Goal: Task Accomplishment & Management: Complete application form

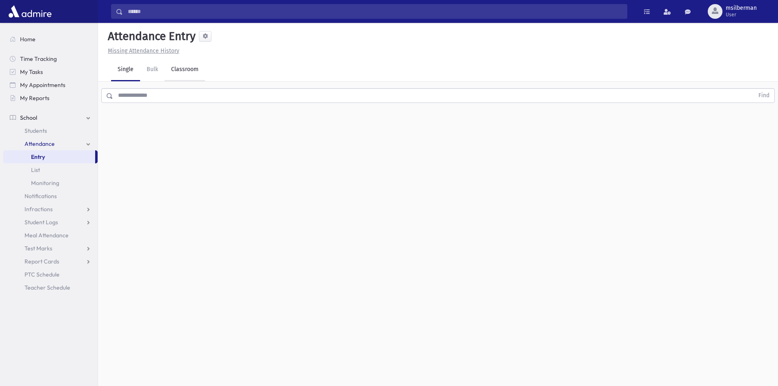
click at [170, 63] on link "Classroom" at bounding box center [185, 69] width 40 height 23
click at [204, 105] on div "--Select One--" at bounding box center [222, 105] width 81 height 9
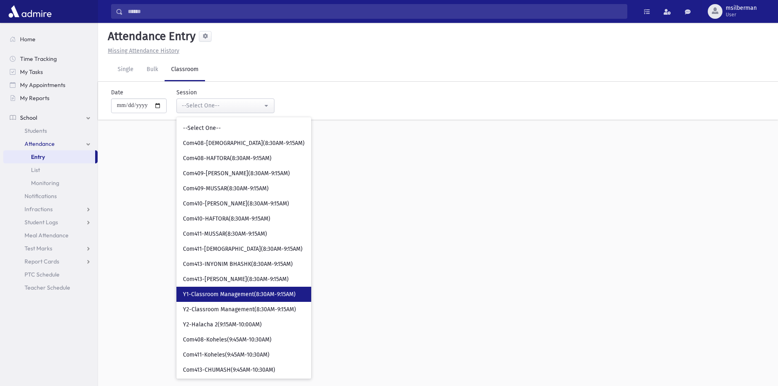
click at [246, 293] on span "Y1-Classroom Management(8:30AM-9:15AM)" at bounding box center [239, 294] width 113 height 8
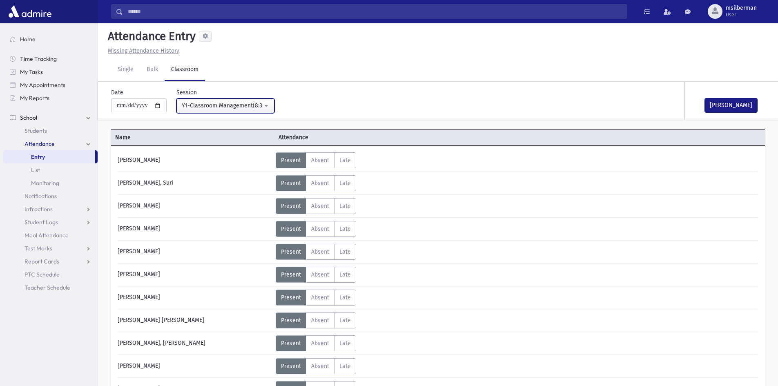
click at [272, 105] on button "Y1-Classroom Management(8:30AM-9:15AM)" at bounding box center [225, 105] width 98 height 15
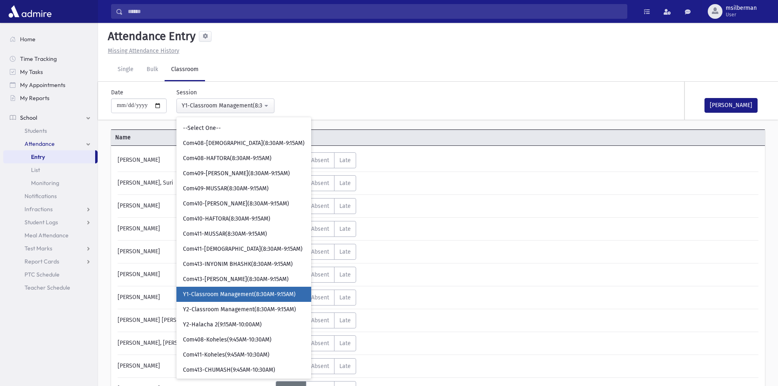
scroll to position [46, 0]
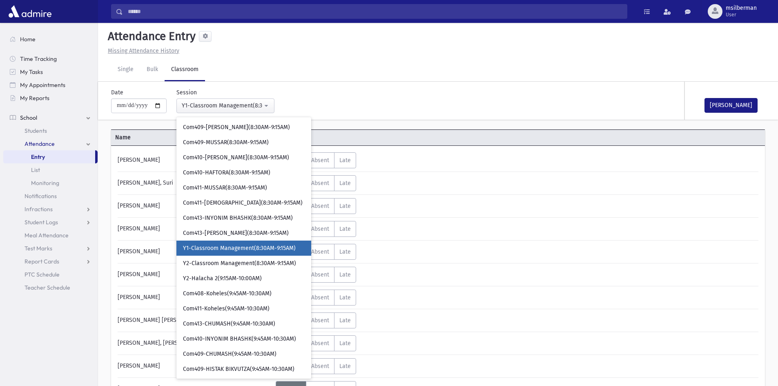
click at [317, 105] on div "**********" at bounding box center [328, 97] width 442 height 31
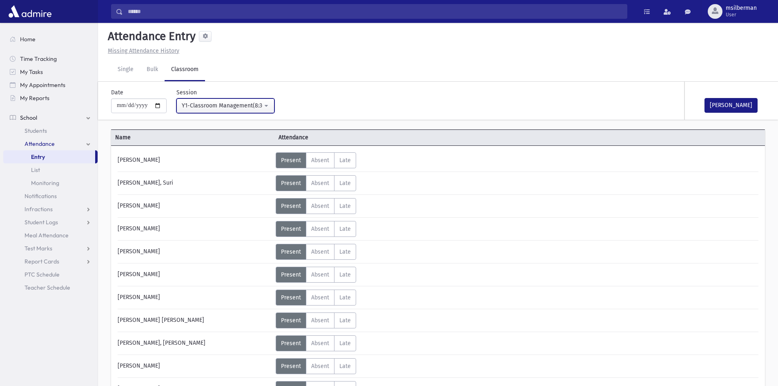
click at [270, 104] on button "Y1-Classroom Management(8:30AM-9:15AM)" at bounding box center [225, 105] width 98 height 15
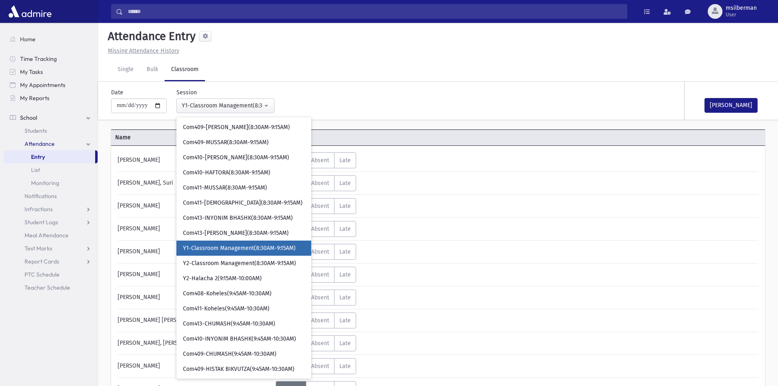
click at [301, 105] on div "**********" at bounding box center [328, 97] width 442 height 31
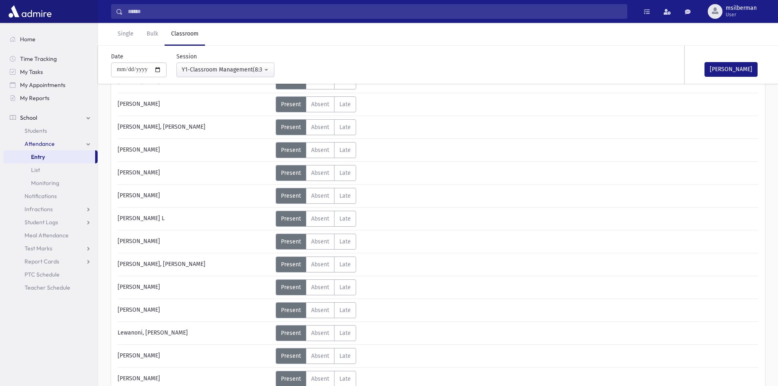
scroll to position [334, 0]
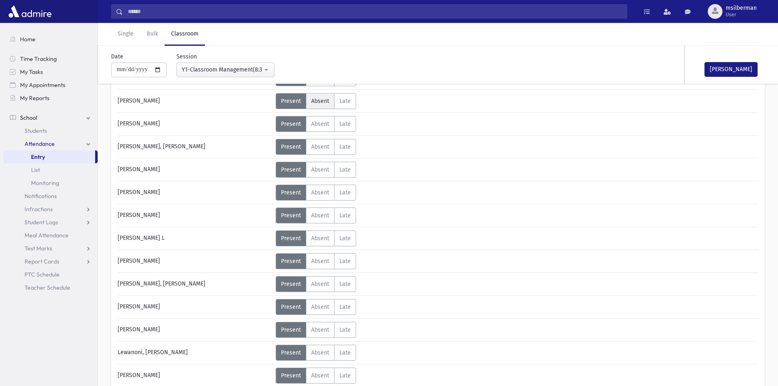
click at [322, 103] on span "Absent" at bounding box center [320, 101] width 18 height 7
click at [729, 71] on button "[PERSON_NAME]" at bounding box center [731, 69] width 53 height 15
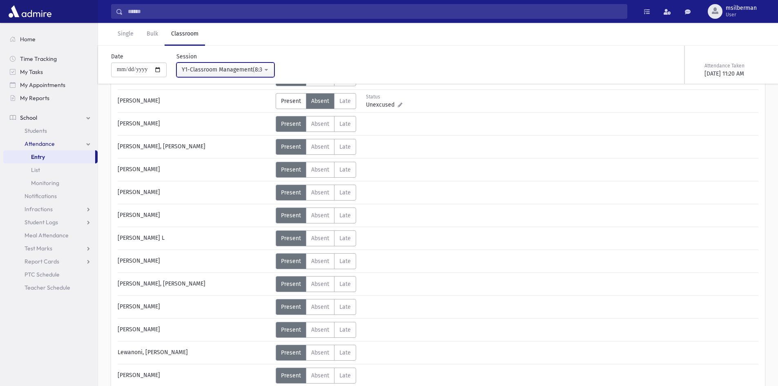
click at [202, 70] on div "Y1-Classroom Management(8:30AM-9:15AM)" at bounding box center [222, 69] width 81 height 9
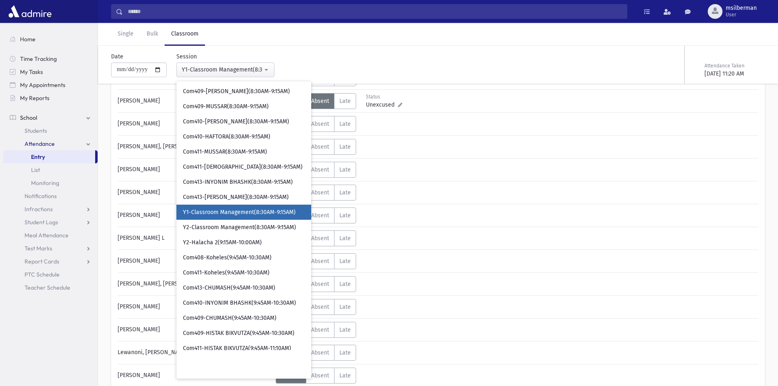
scroll to position [29, 0]
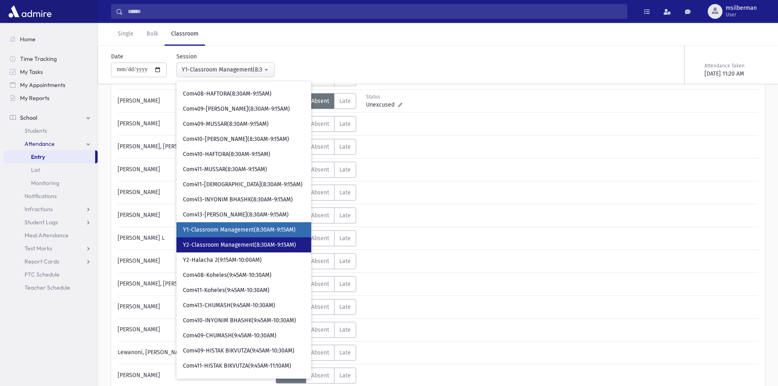
click at [214, 241] on span "Y2-Classroom Management(8:30AM-9:15AM)" at bounding box center [239, 245] width 113 height 8
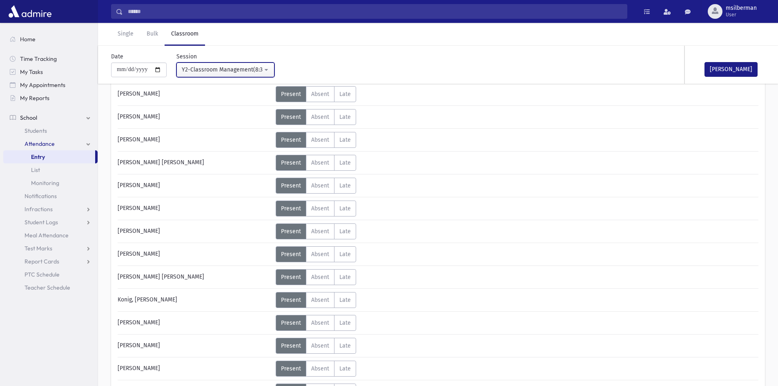
scroll to position [252, 0]
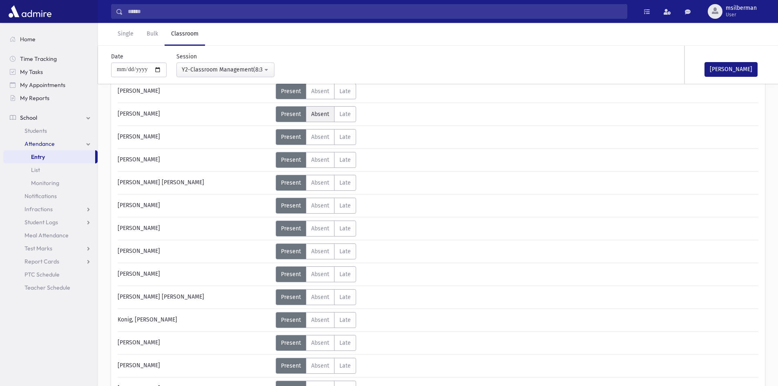
click at [315, 114] on span "Absent" at bounding box center [320, 114] width 18 height 7
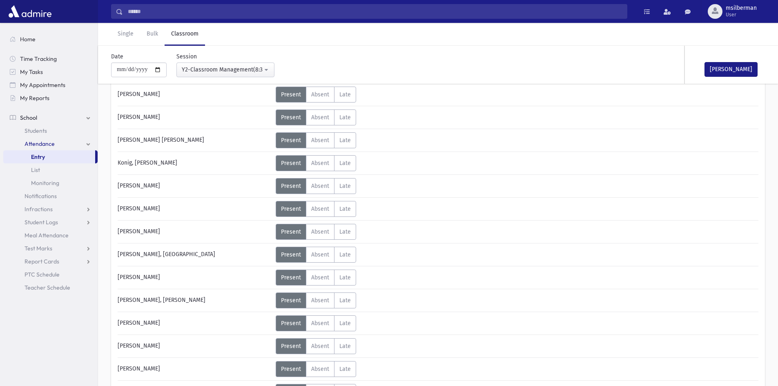
scroll to position [456, 0]
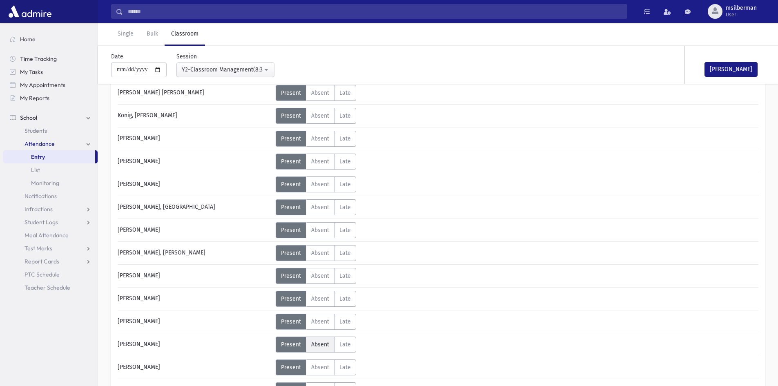
click at [314, 338] on label "Absent A" at bounding box center [320, 345] width 29 height 16
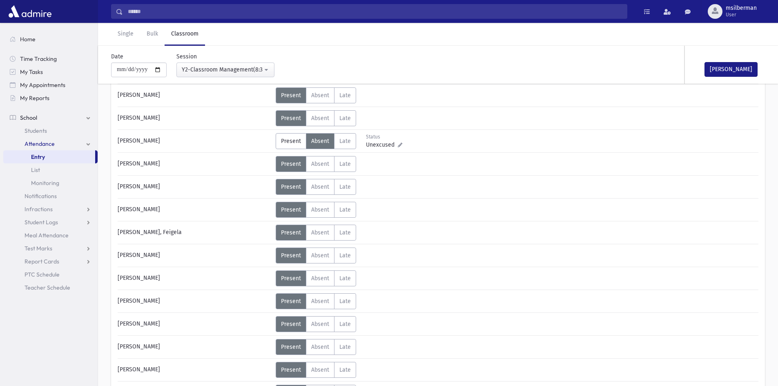
scroll to position [701, 0]
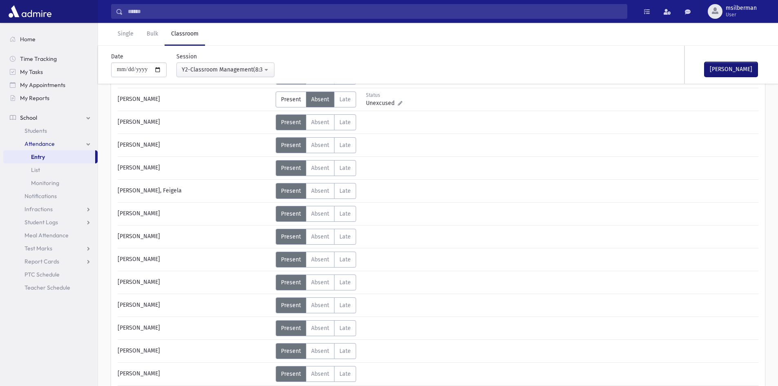
click at [730, 71] on button "[PERSON_NAME]" at bounding box center [731, 69] width 53 height 15
click at [270, 68] on button "Y2-Classroom Management(8:30AM-9:15AM)" at bounding box center [225, 70] width 98 height 15
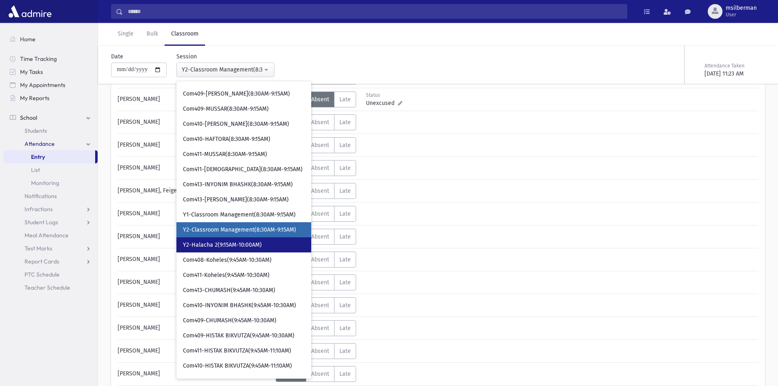
click at [208, 238] on link "Y2-Halacha 2(9:15AM-10:00AM)" at bounding box center [243, 244] width 135 height 15
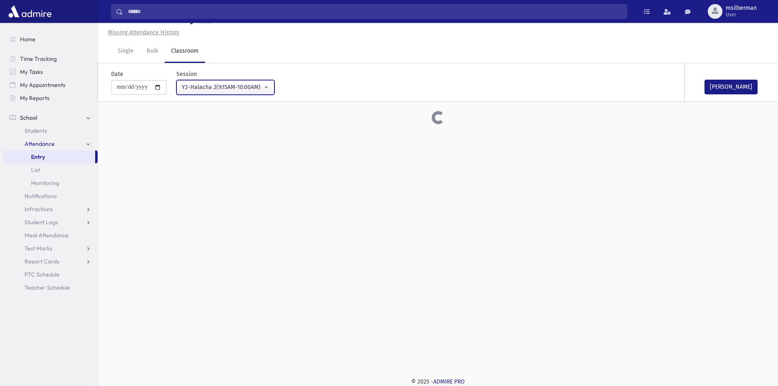
scroll to position [701, 0]
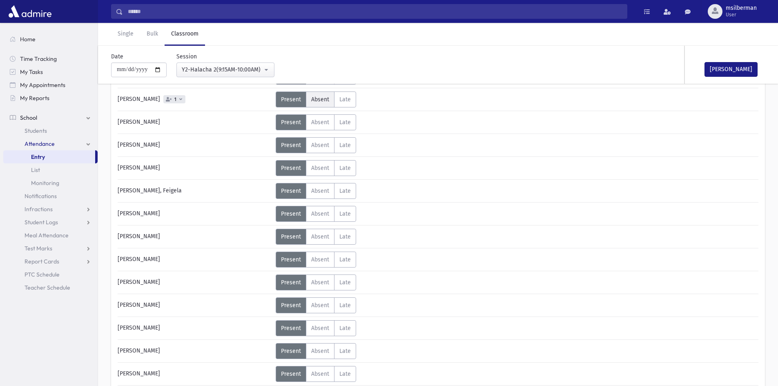
click at [319, 99] on span "Absent" at bounding box center [320, 99] width 18 height 7
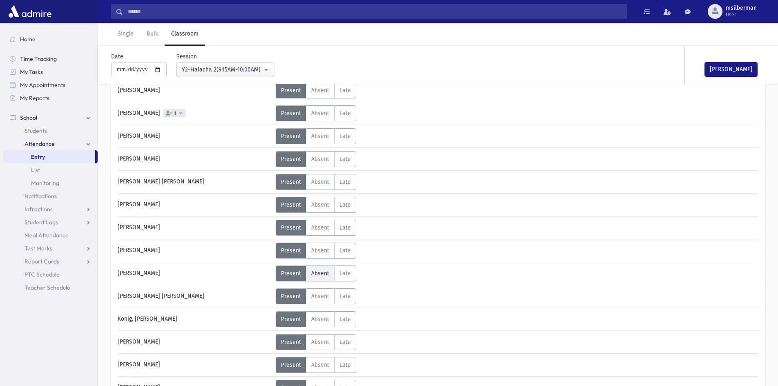
scroll to position [252, 0]
click at [324, 116] on span "Absent" at bounding box center [320, 114] width 18 height 7
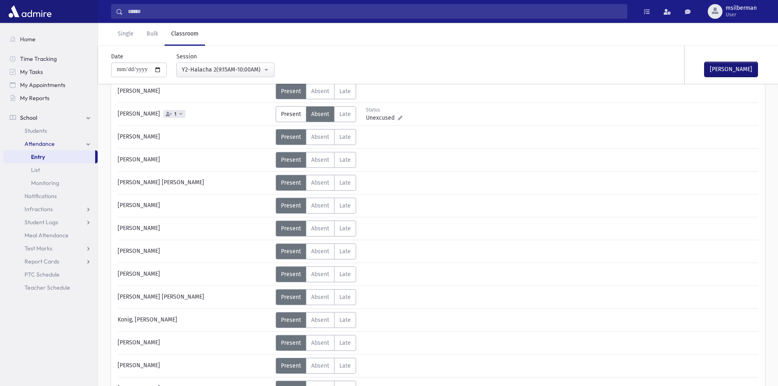
click at [724, 66] on button "[PERSON_NAME]" at bounding box center [731, 69] width 53 height 15
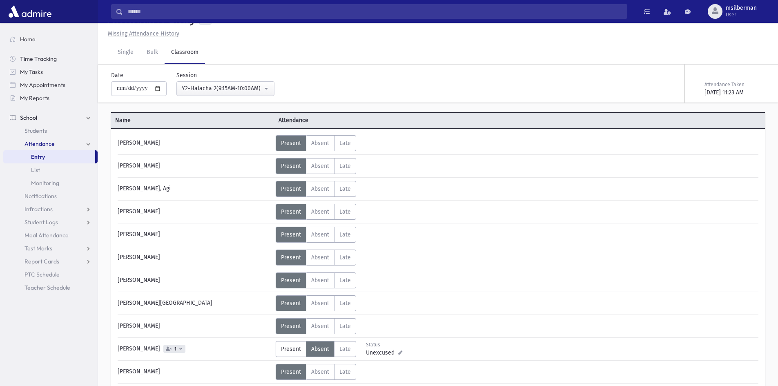
scroll to position [0, 0]
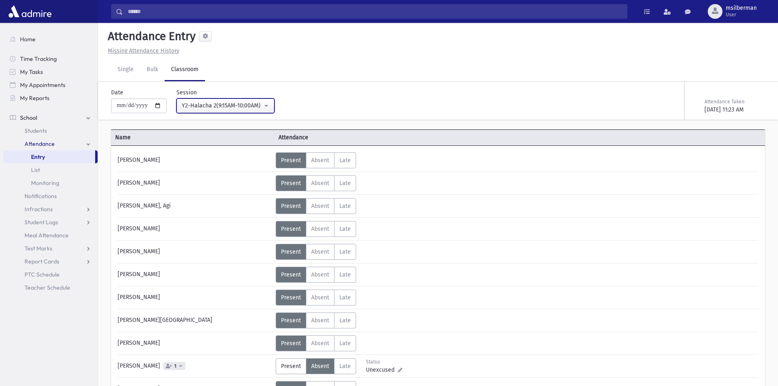
click at [270, 103] on button "Y2-Halacha 2(9:15AM-10:00AM)" at bounding box center [225, 105] width 98 height 15
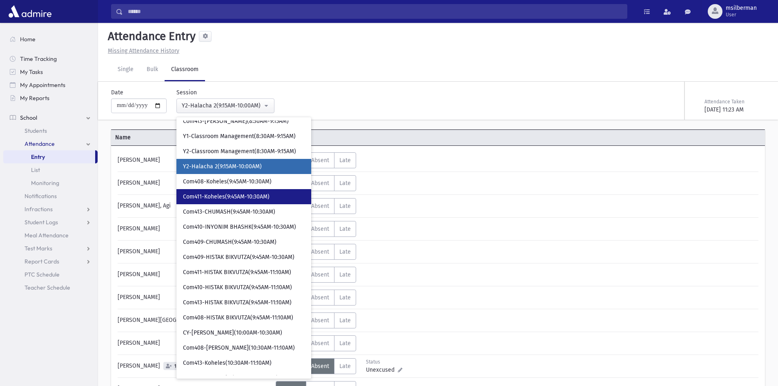
scroll to position [240, 0]
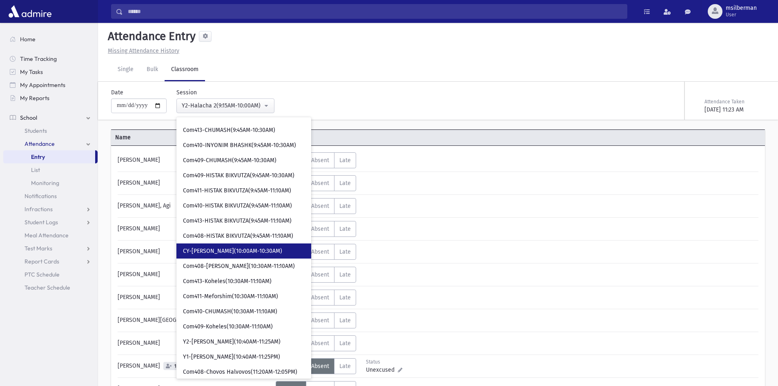
click at [226, 255] on span "CY-[PERSON_NAME](10:00AM-10:30AM)" at bounding box center [232, 251] width 99 height 8
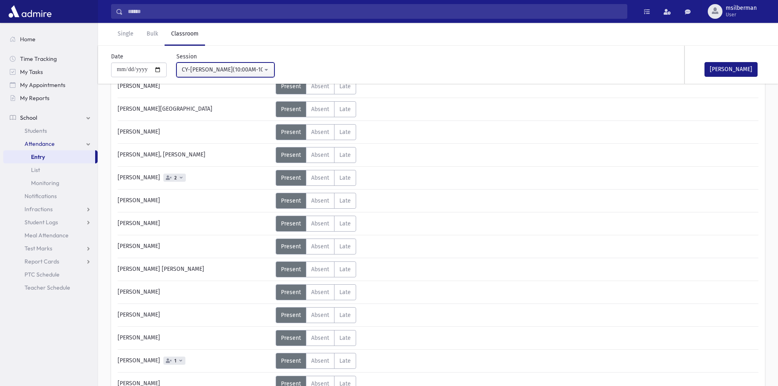
scroll to position [409, 0]
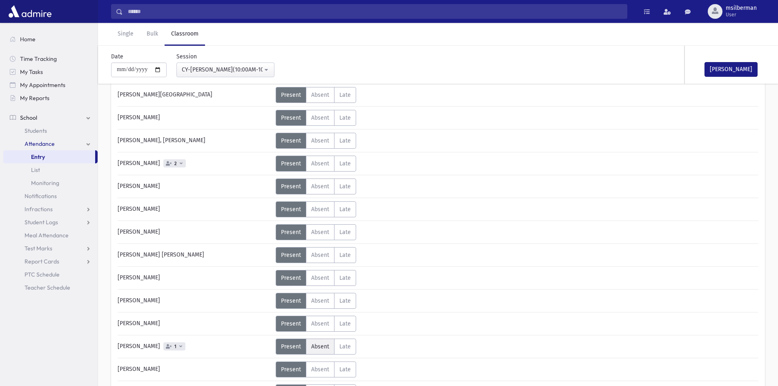
drag, startPoint x: 328, startPoint y: 241, endPoint x: 319, endPoint y: 344, distance: 103.3
click at [319, 344] on span "Absent" at bounding box center [320, 346] width 18 height 7
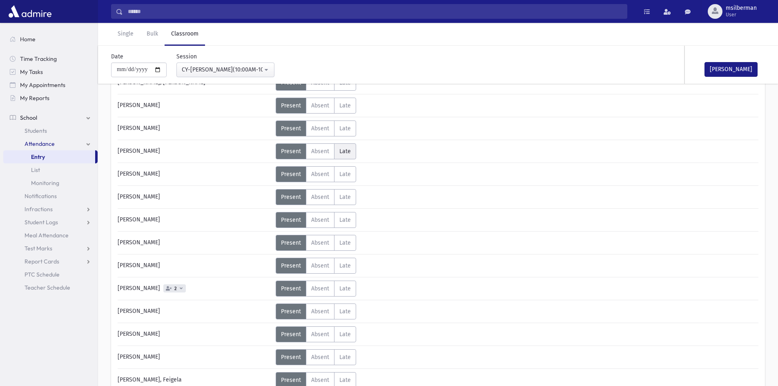
scroll to position [1185, 0]
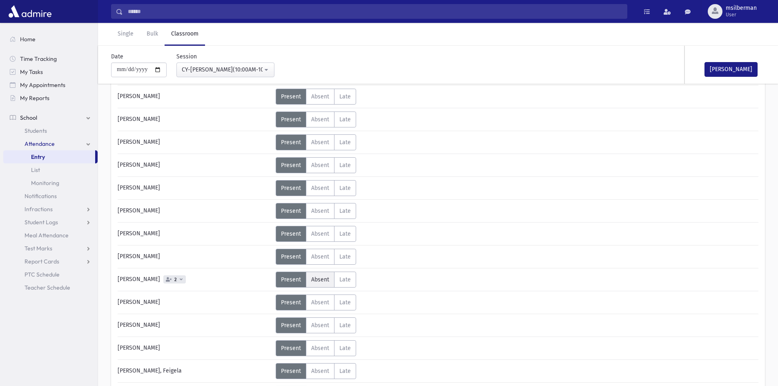
click at [332, 278] on label "Absent A" at bounding box center [320, 280] width 29 height 16
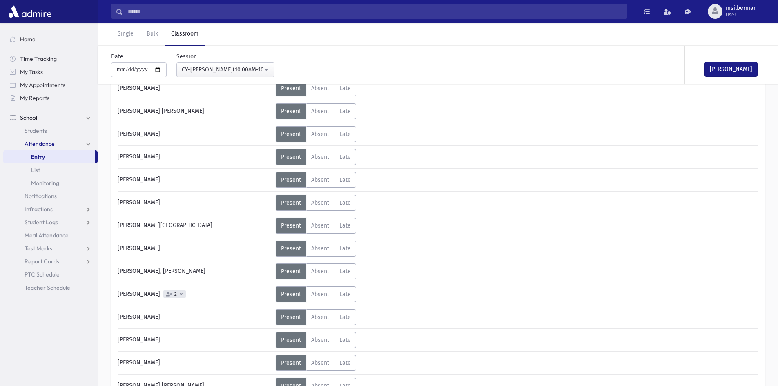
scroll to position [278, 0]
click at [327, 286] on label "Absent A" at bounding box center [320, 294] width 29 height 16
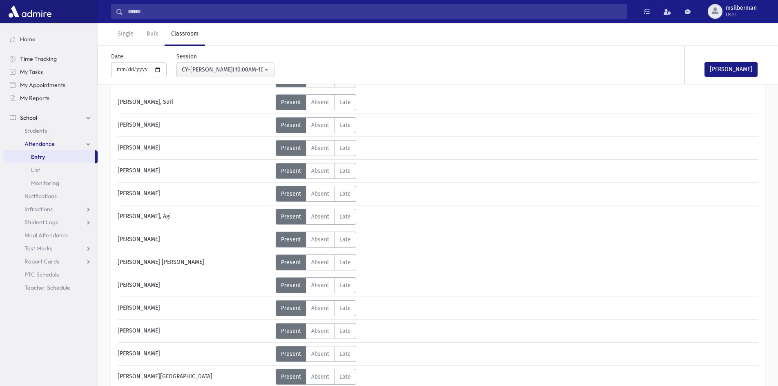
scroll to position [33, 0]
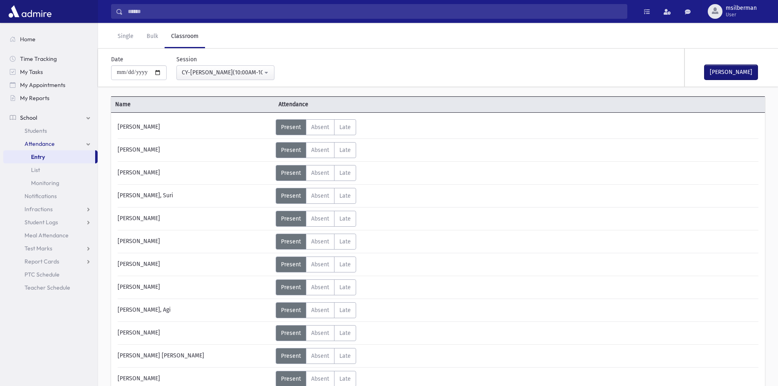
click at [726, 66] on button "[PERSON_NAME]" at bounding box center [731, 72] width 53 height 15
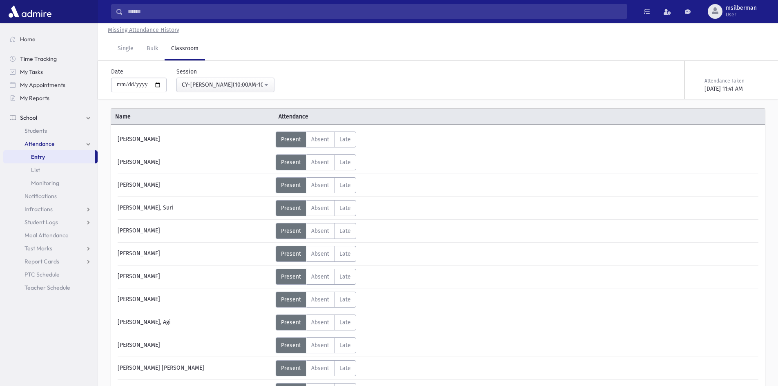
scroll to position [0, 0]
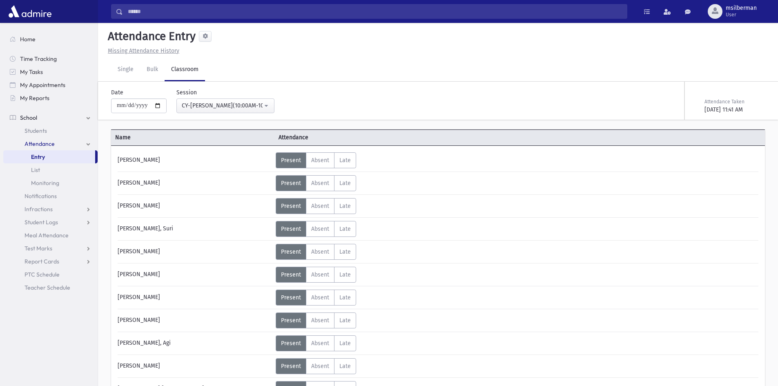
drag, startPoint x: 477, startPoint y: 321, endPoint x: 467, endPoint y: 315, distance: 12.3
drag, startPoint x: 467, startPoint y: 315, endPoint x: 409, endPoint y: 272, distance: 71.8
click at [409, 272] on div "Status Unexcused Admin: Present P Absent A L" at bounding box center [516, 275] width 481 height 16
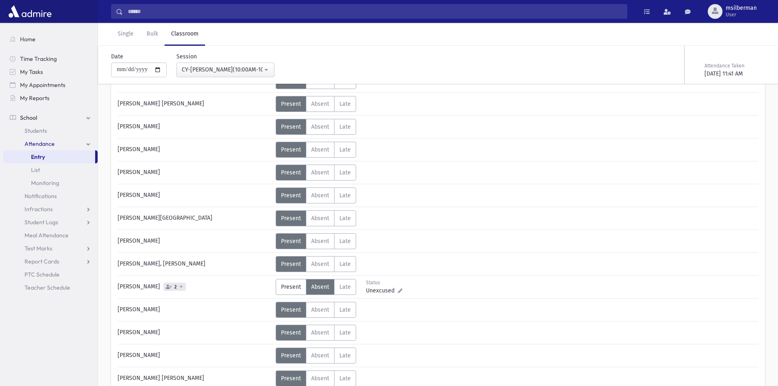
scroll to position [278, 0]
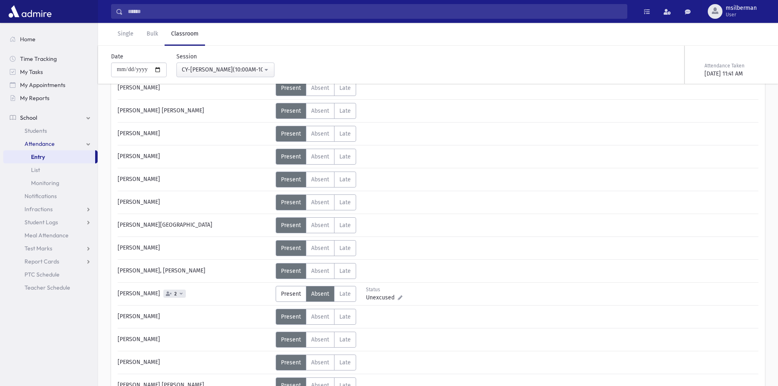
drag, startPoint x: 400, startPoint y: 245, endPoint x: 442, endPoint y: 287, distance: 58.9
click at [442, 287] on div "Status Unexcused Admin: Present P Absent A L" at bounding box center [516, 294] width 481 height 16
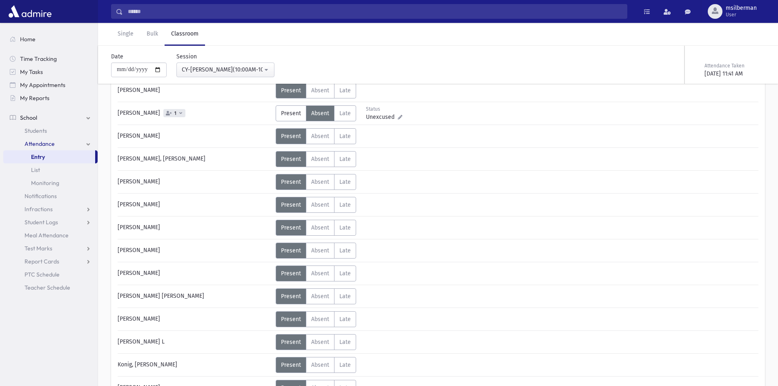
scroll to position [564, 0]
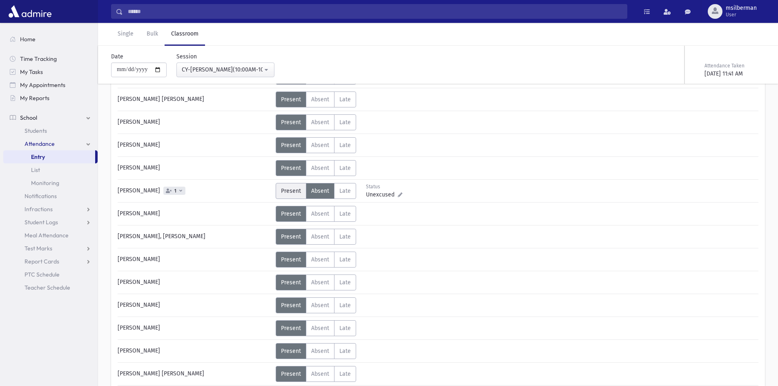
click at [287, 188] on span "Present" at bounding box center [291, 191] width 20 height 7
click at [310, 192] on label "Absent A" at bounding box center [320, 191] width 29 height 16
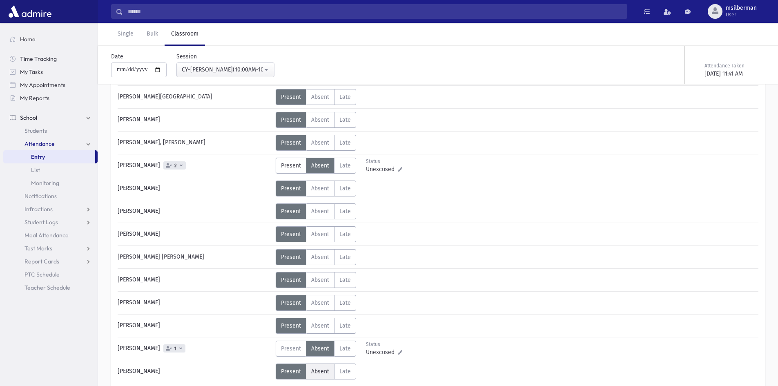
scroll to position [401, 0]
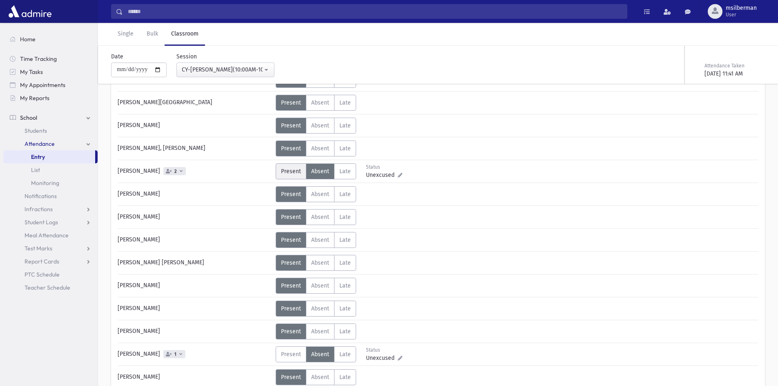
click at [289, 172] on span "Present" at bounding box center [291, 171] width 20 height 7
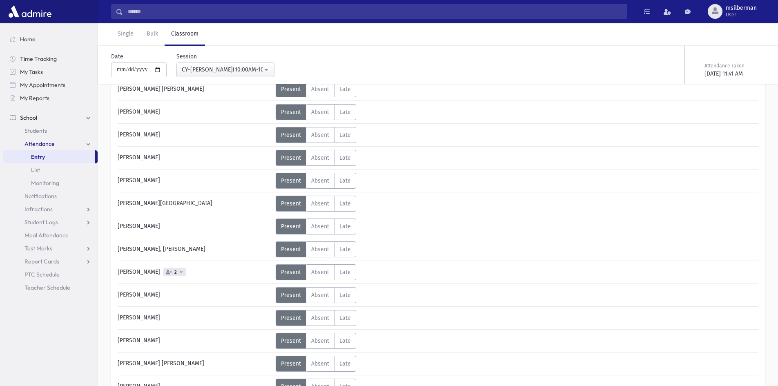
scroll to position [278, 0]
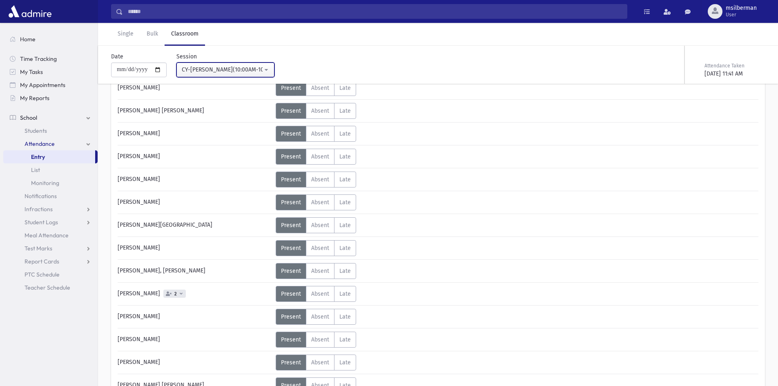
click at [245, 69] on div "CY-[PERSON_NAME](10:00AM-10:30AM)" at bounding box center [222, 69] width 81 height 9
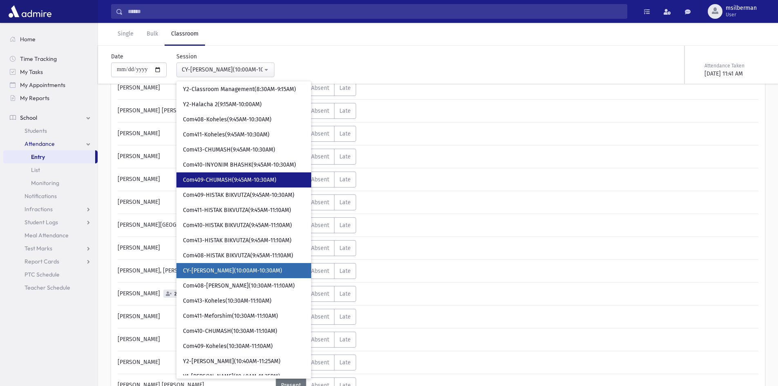
scroll to position [143, 0]
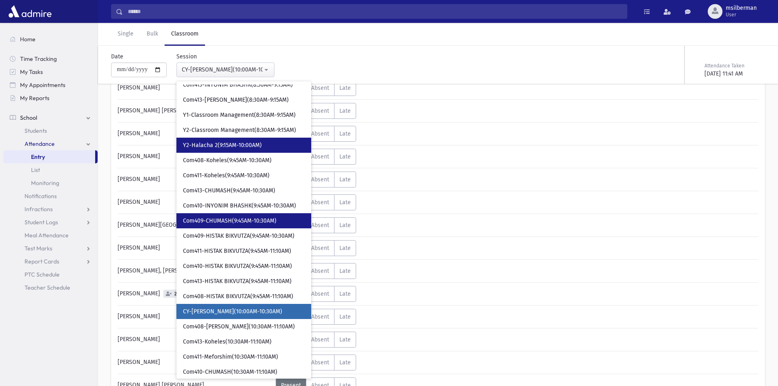
click at [241, 140] on link "Y2-Halacha 2(9:15AM-10:00AM)" at bounding box center [243, 145] width 135 height 15
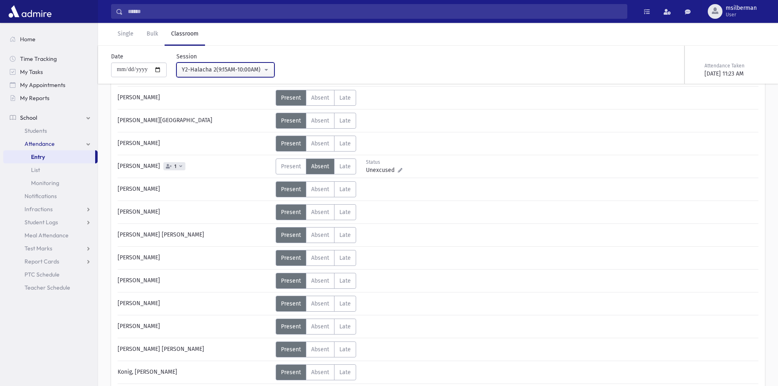
scroll to position [196, 0]
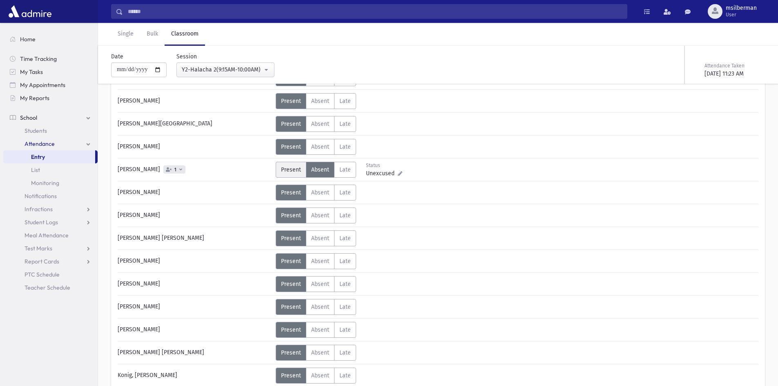
click at [284, 171] on span "Present" at bounding box center [291, 169] width 20 height 7
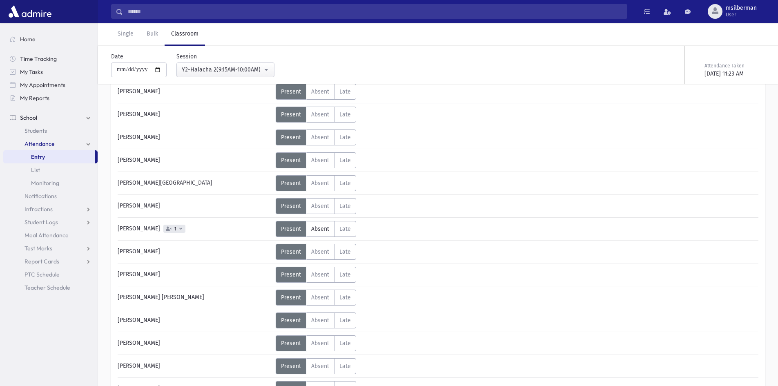
scroll to position [115, 0]
click at [257, 74] on button "Y2-Halacha 2(9:15AM-10:00AM)" at bounding box center [225, 70] width 98 height 15
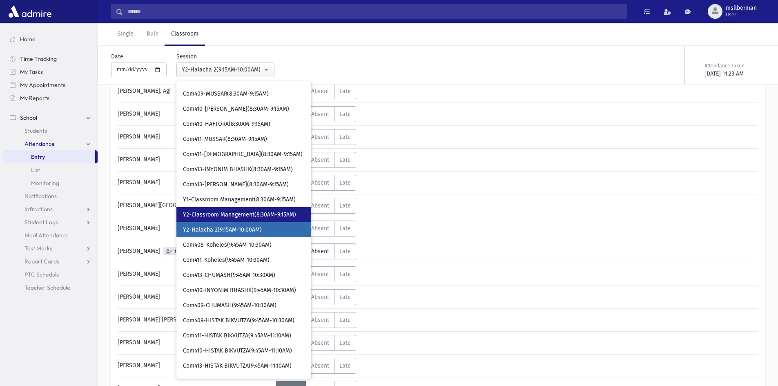
click at [245, 213] on span "Y2-Classroom Management(8:30AM-9:15AM)" at bounding box center [239, 215] width 113 height 8
select select "****"
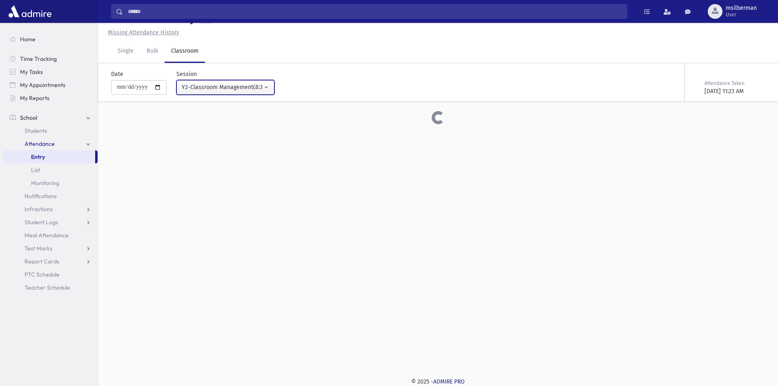
scroll to position [115, 0]
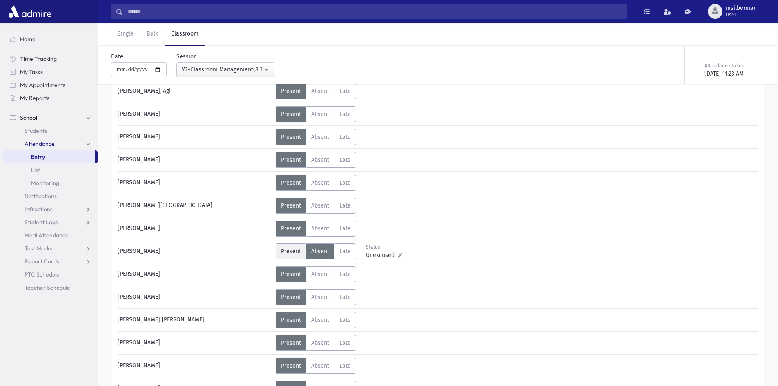
click at [293, 246] on label "Present P" at bounding box center [291, 251] width 31 height 16
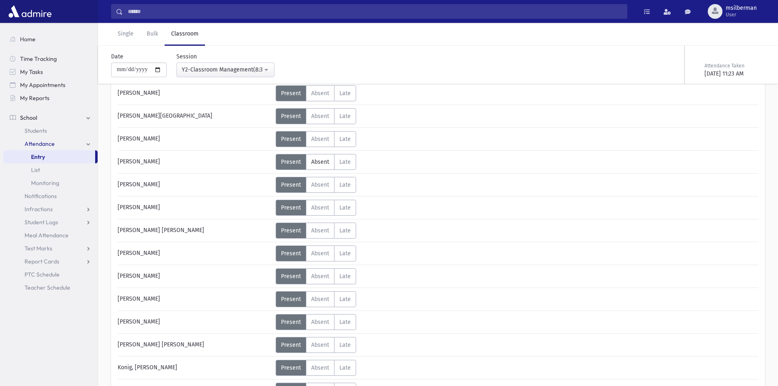
scroll to position [0, 0]
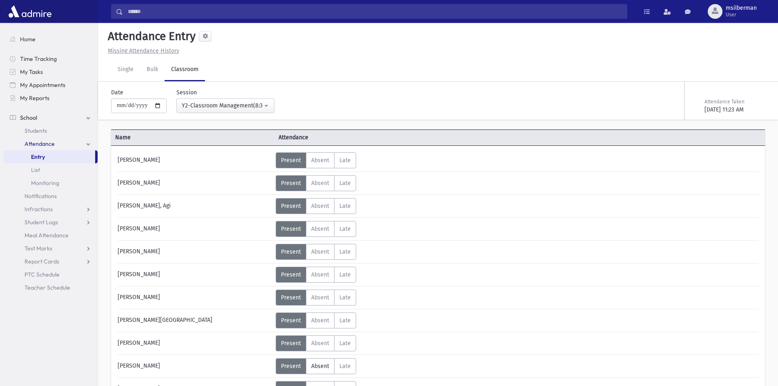
click at [305, 135] on span "Attendance" at bounding box center [356, 137] width 163 height 9
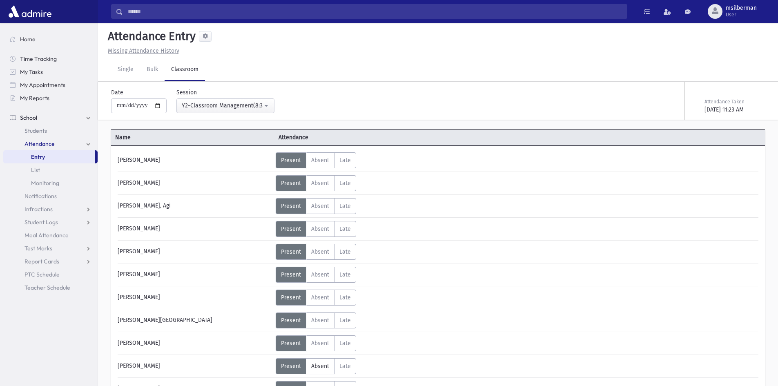
click at [322, 132] on div "Name Attendance" at bounding box center [438, 137] width 654 height 16
click at [121, 136] on span "Name" at bounding box center [192, 137] width 163 height 9
click at [150, 136] on span "Name" at bounding box center [192, 137] width 163 height 9
click at [184, 140] on span "Name" at bounding box center [192, 137] width 163 height 9
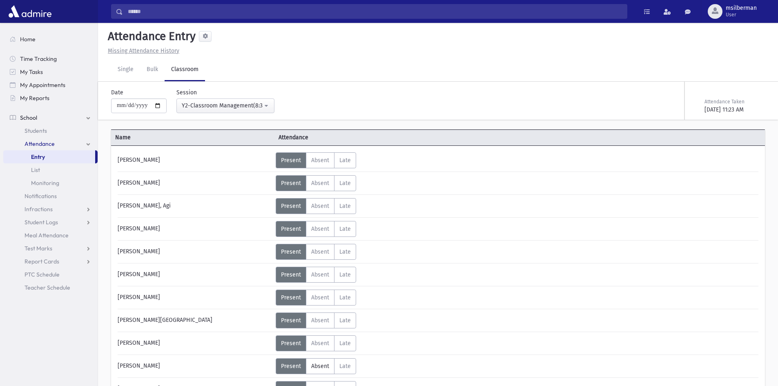
click at [296, 136] on span "Attendance" at bounding box center [356, 137] width 163 height 9
click at [373, 141] on span "Attendance" at bounding box center [356, 137] width 163 height 9
